Goal: Information Seeking & Learning: Learn about a topic

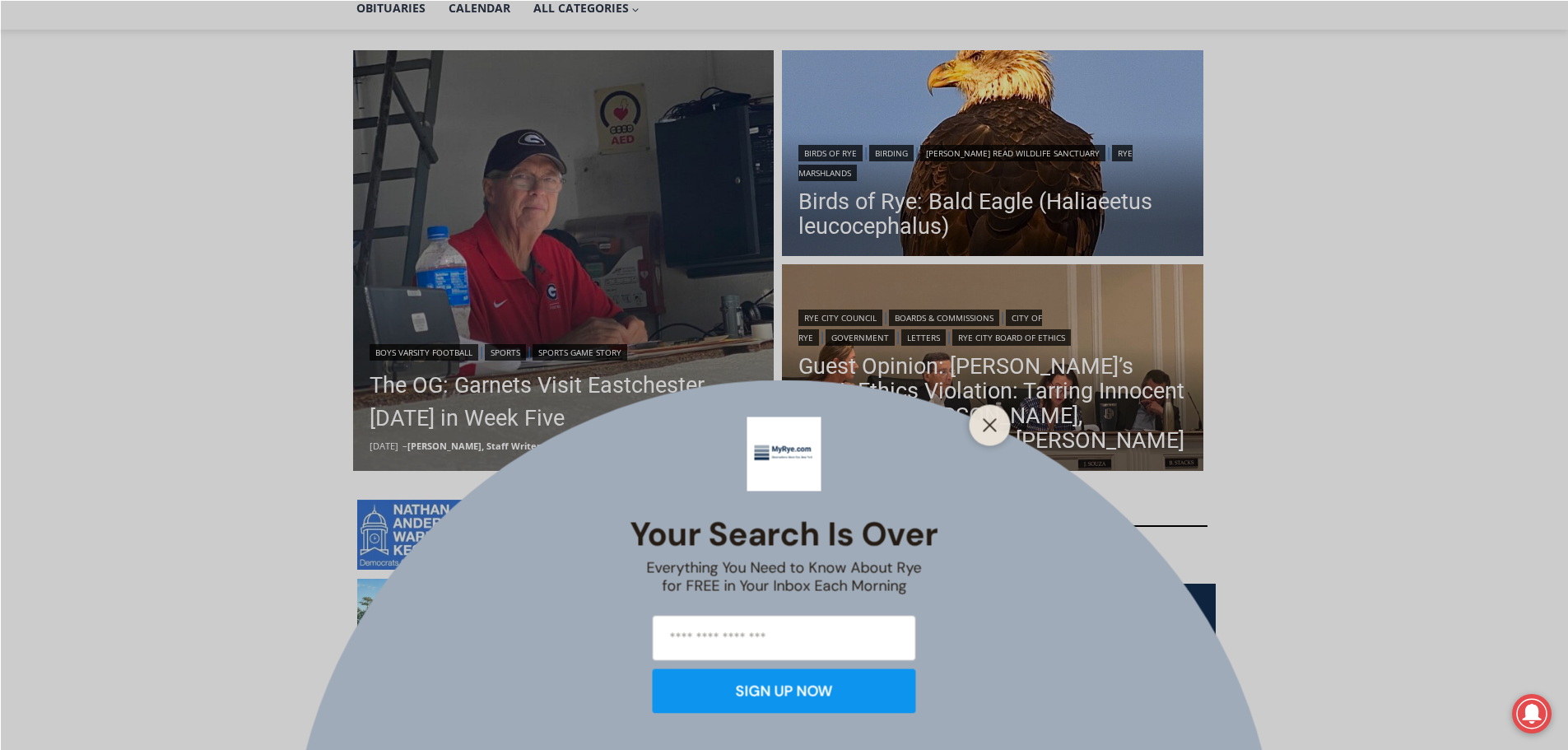
scroll to position [411, 0]
click at [987, 434] on button "Close" at bounding box center [990, 424] width 23 height 23
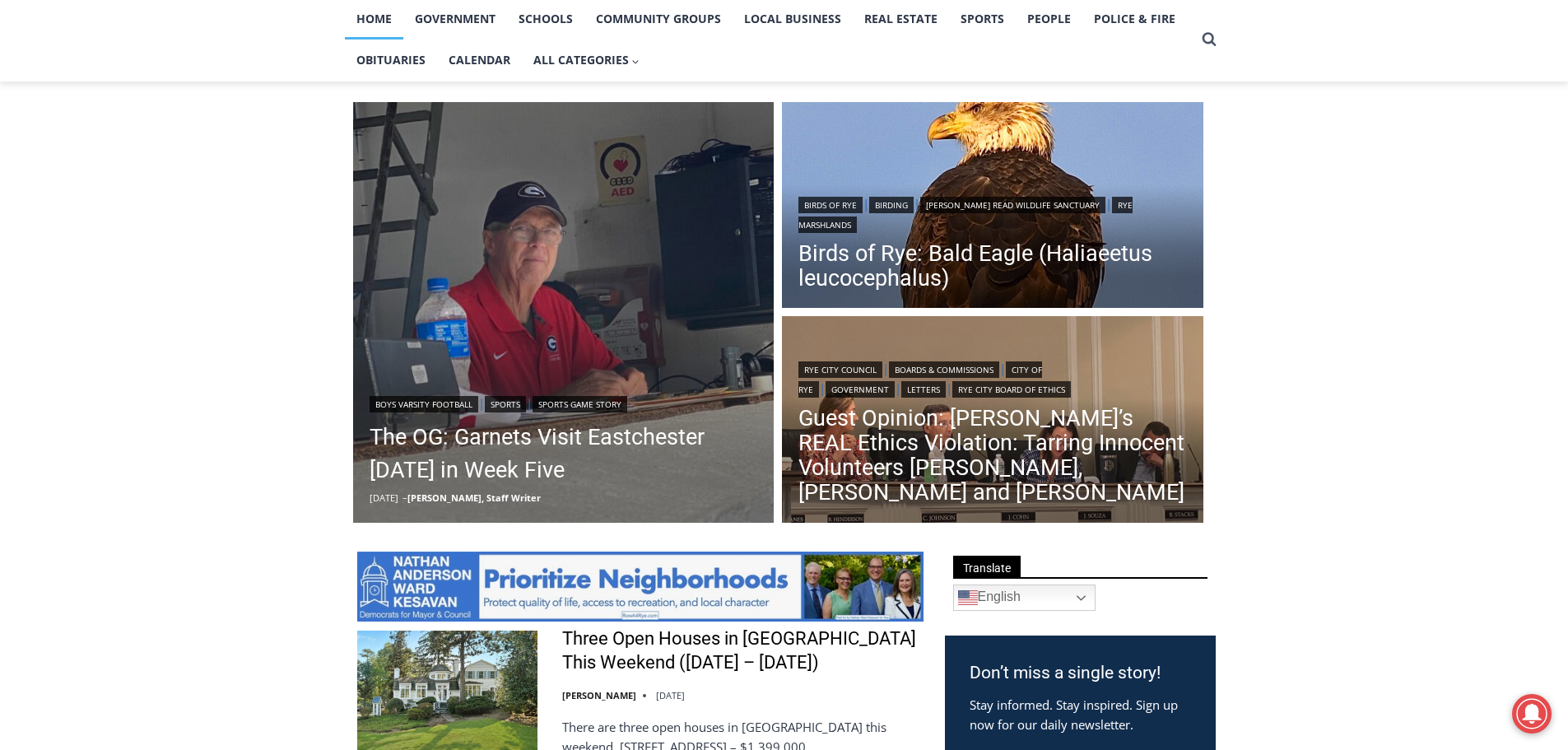
scroll to position [329, 0]
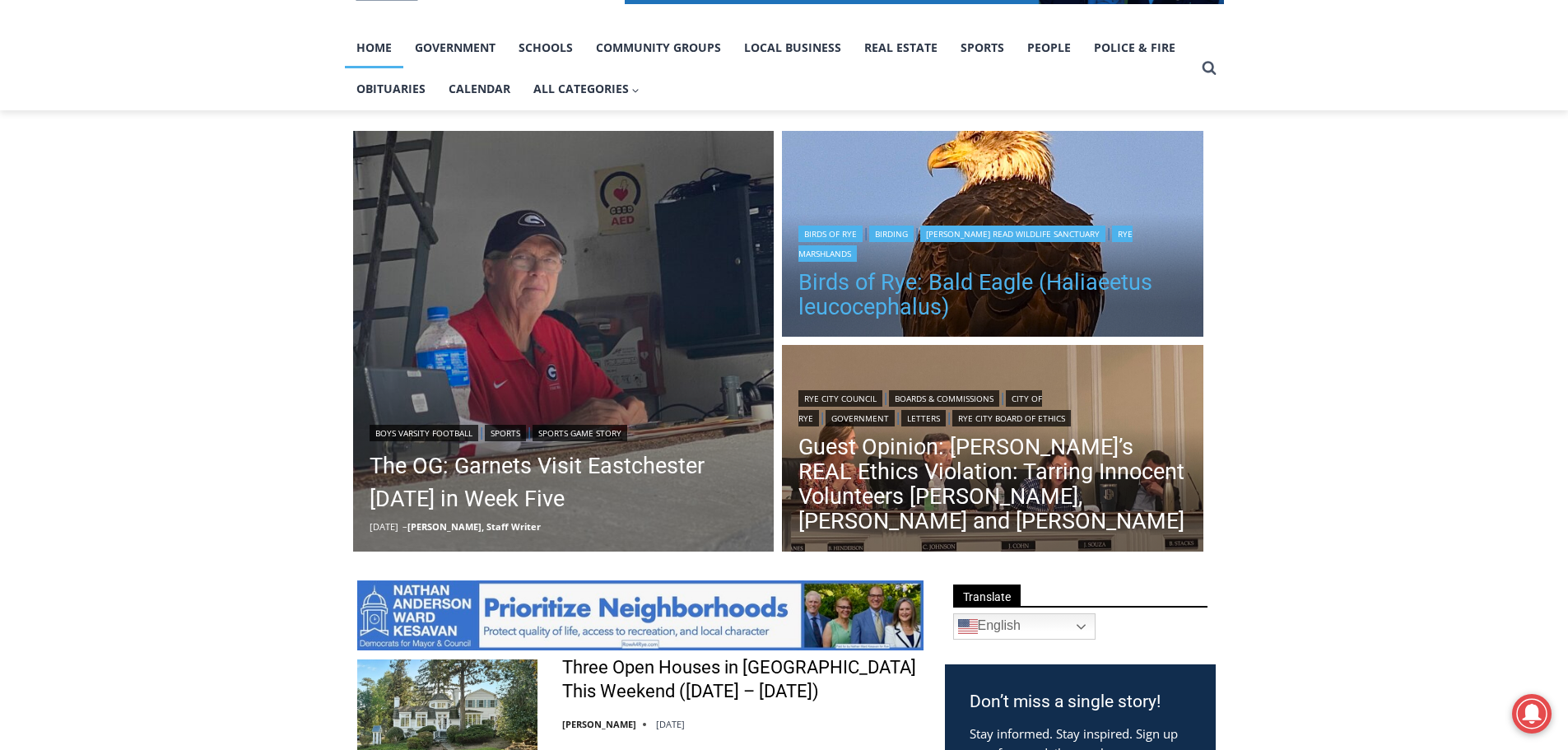
click at [1079, 293] on link "Birds of Rye: Bald Eagle (Haliaeetus leucocephalus)" at bounding box center [993, 294] width 389 height 49
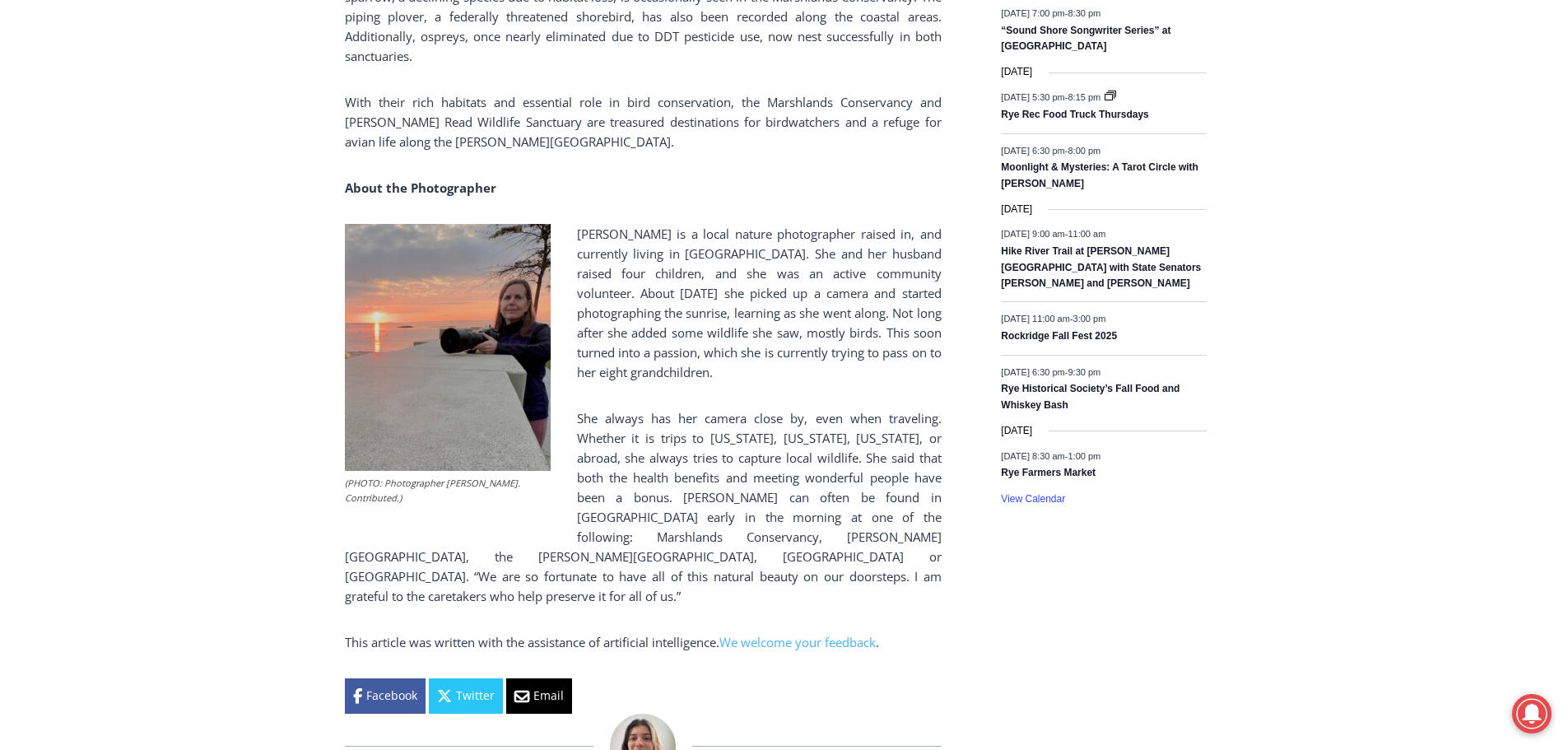
scroll to position [2852, 0]
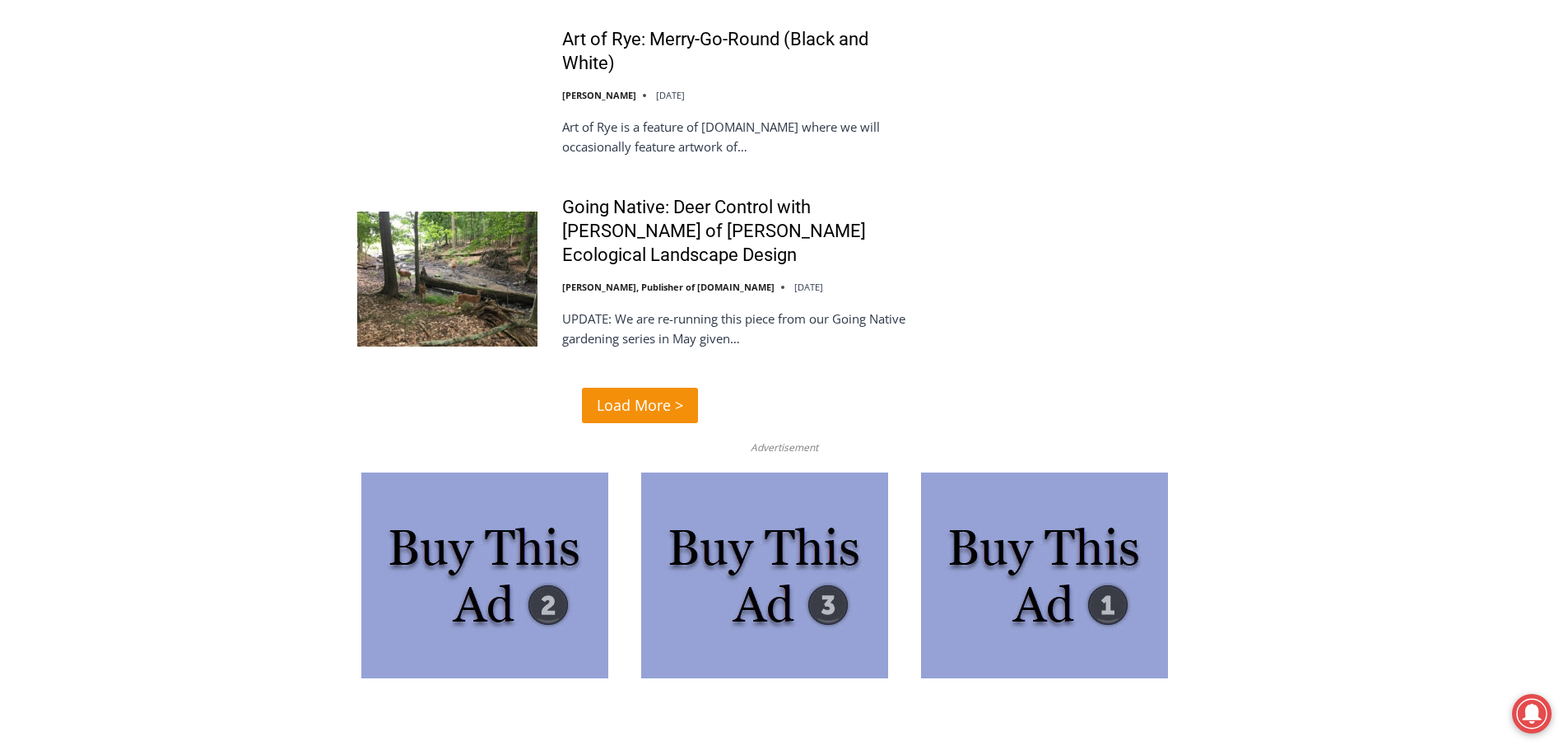
scroll to position [4116, 0]
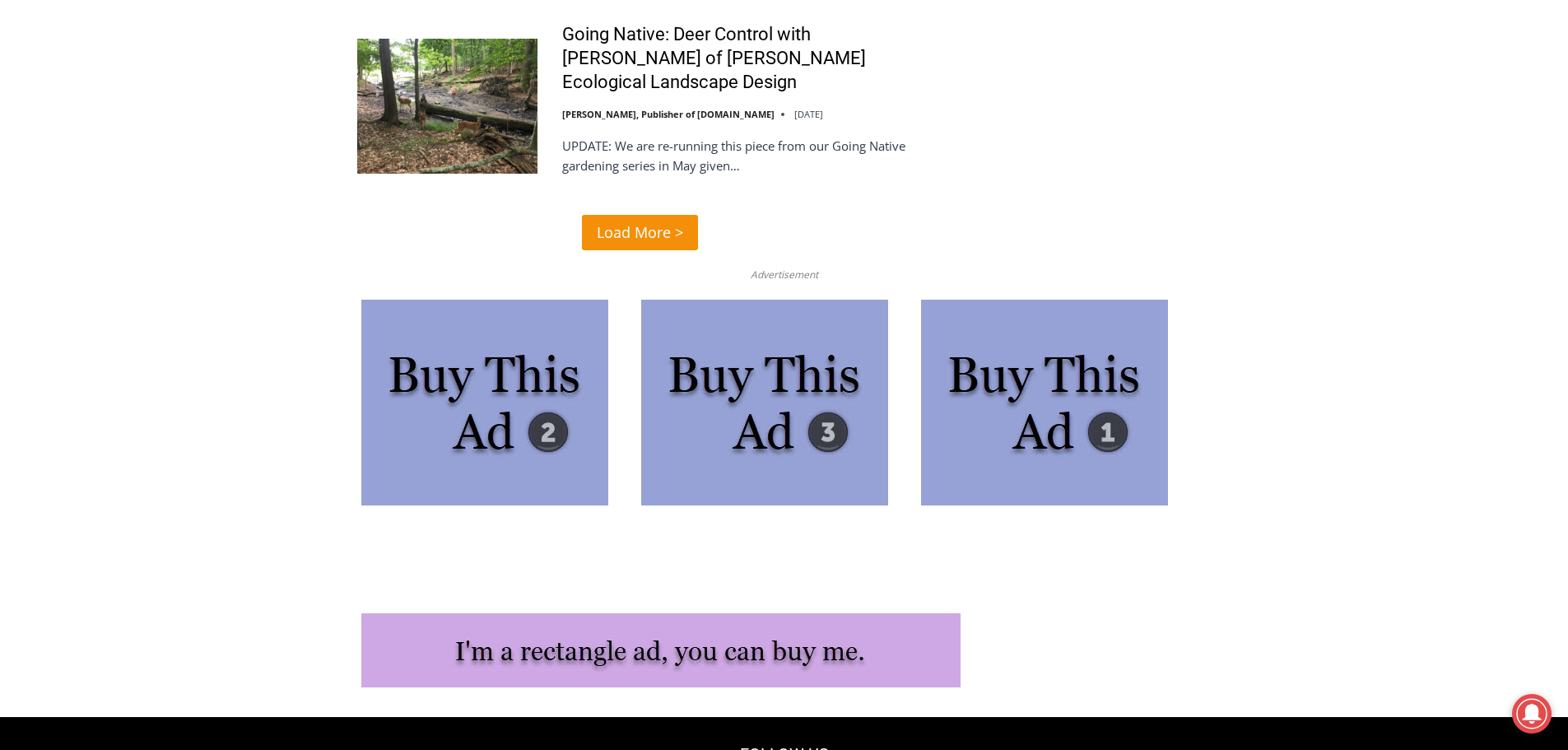
click at [662, 220] on span "Load More >" at bounding box center [640, 233] width 87 height 24
